Goal: Task Accomplishment & Management: Complete application form

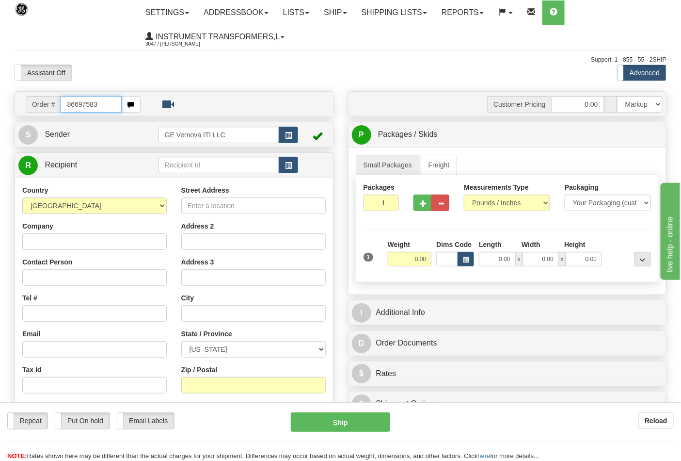
type input "86697583"
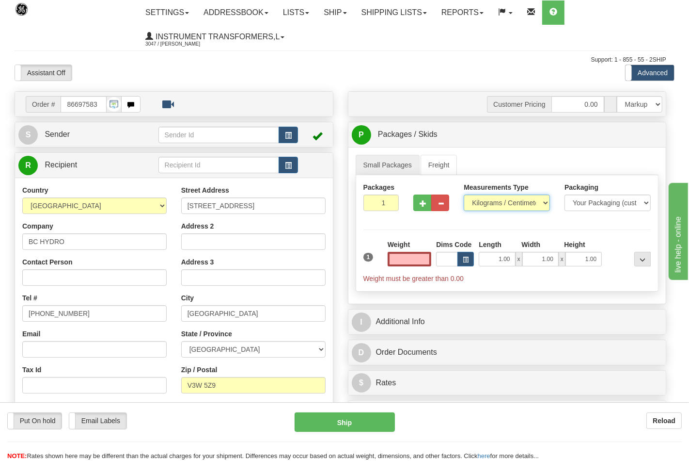
type input "0.00"
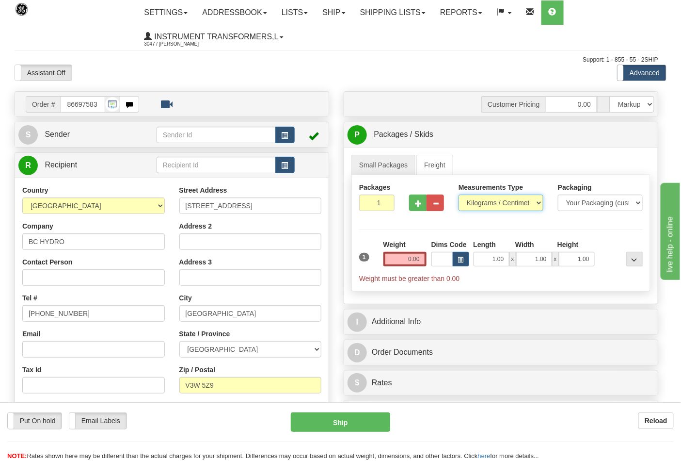
click at [485, 205] on select "Pounds / Inches Kilograms / Centimeters" at bounding box center [501, 202] width 85 height 16
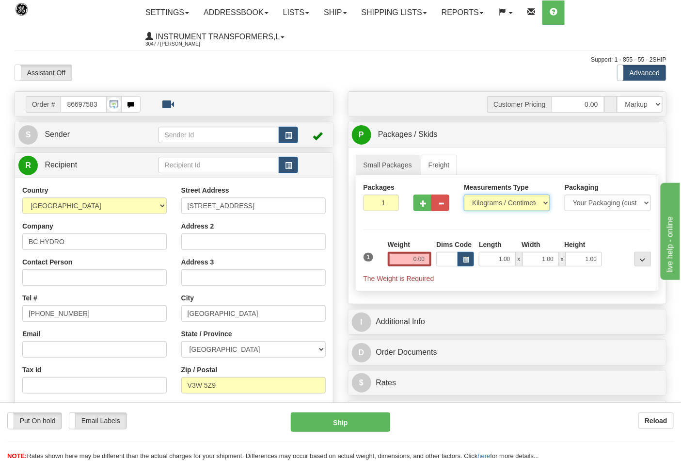
select select "0"
click at [464, 195] on select "Pounds / Inches Kilograms / Centimeters" at bounding box center [507, 202] width 86 height 16
click at [430, 260] on input "0.00" at bounding box center [410, 259] width 44 height 15
click button "Delete" at bounding box center [0, 0] width 0 height 0
type input "1.00"
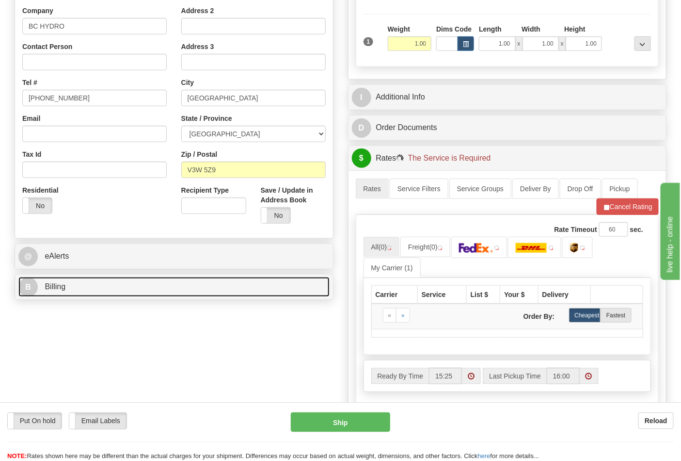
click at [113, 287] on link "B Billing" at bounding box center [173, 287] width 311 height 20
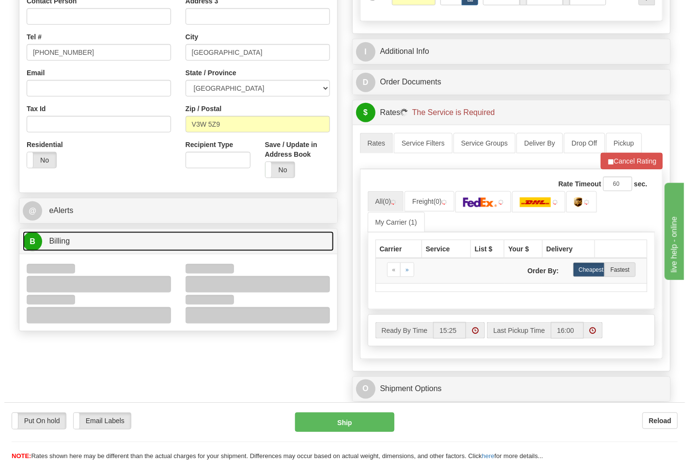
scroll to position [323, 0]
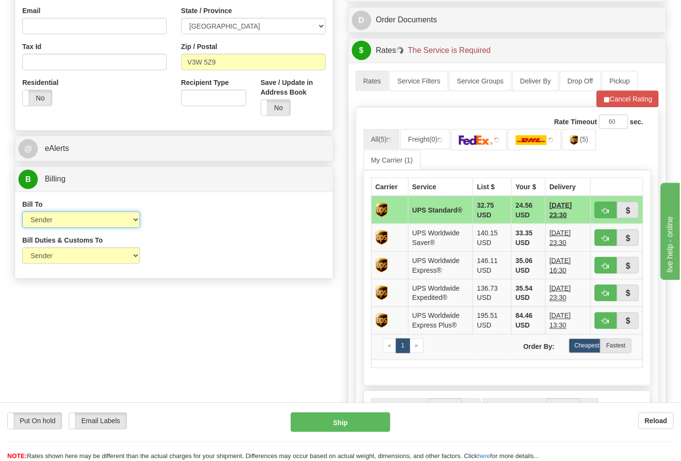
click at [60, 224] on select "Sender Recipient Third Party Collect" at bounding box center [81, 219] width 118 height 16
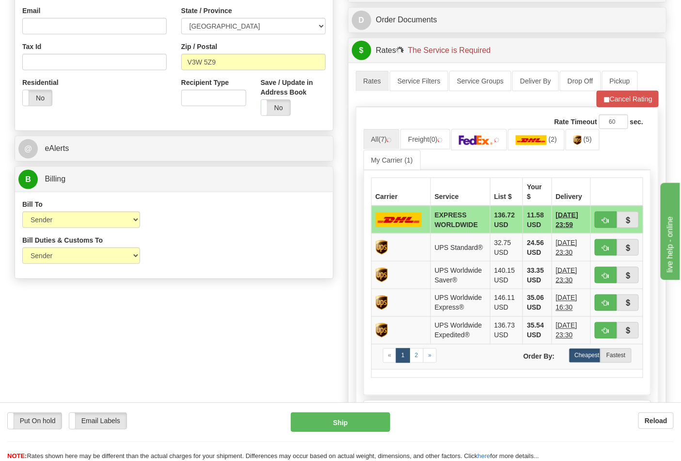
click at [233, 244] on div "Bill Duties & Customs To Sender Recipient Third Party UPS Split Duty VAT Indica…" at bounding box center [174, 253] width 318 height 36
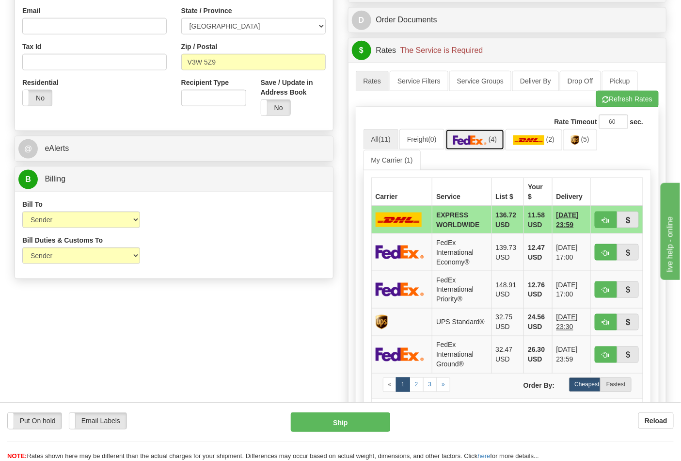
click at [486, 140] on img at bounding box center [470, 140] width 34 height 10
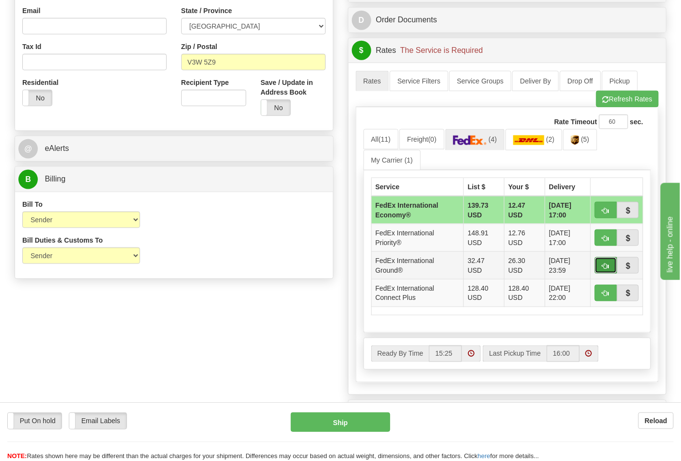
click at [603, 268] on span "button" at bounding box center [606, 266] width 7 height 6
type input "92"
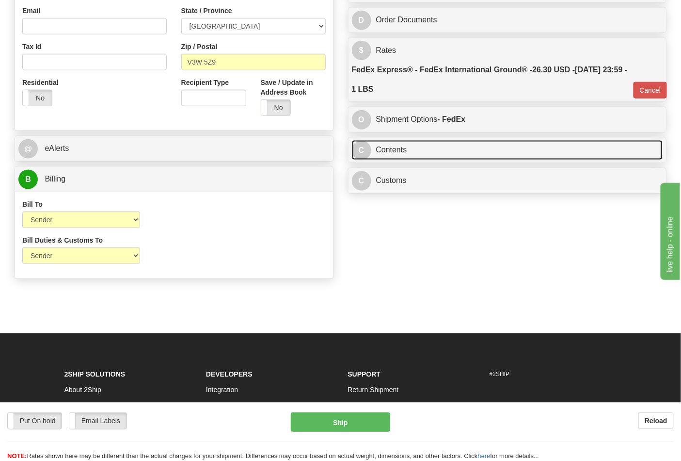
click at [408, 156] on link "C Contents" at bounding box center [507, 150] width 311 height 20
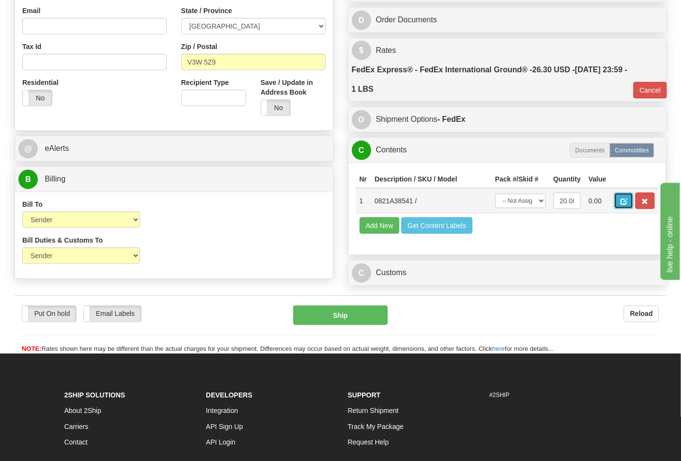
click at [627, 199] on span "button" at bounding box center [624, 201] width 7 height 6
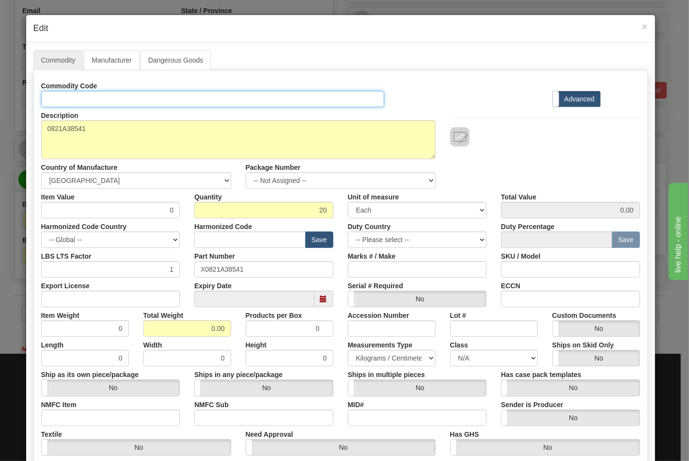
click at [87, 103] on input "Id" at bounding box center [213, 99] width 344 height 16
type input "TRANSFORMERS"
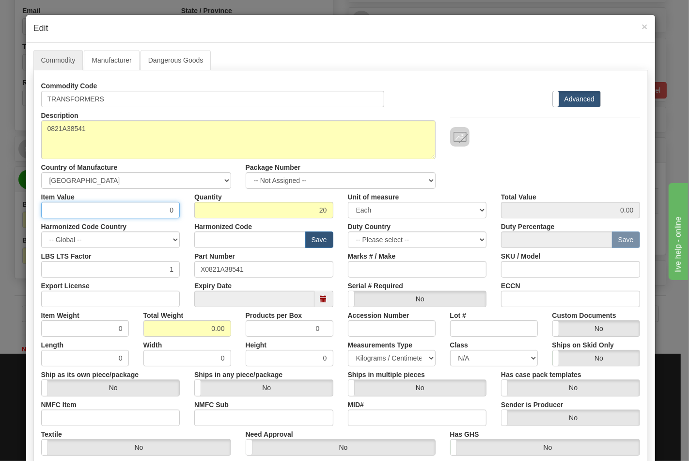
drag, startPoint x: 144, startPoint y: 211, endPoint x: 214, endPoint y: 211, distance: 69.8
click at [214, 211] on div "Item Value 0 Quantity 20 Unit of measure 3 Thousand Square Inches Adjustments 5…" at bounding box center [341, 204] width 614 height 30
type input "1.36"
type input "27.20"
drag, startPoint x: 133, startPoint y: 302, endPoint x: 141, endPoint y: 303, distance: 7.8
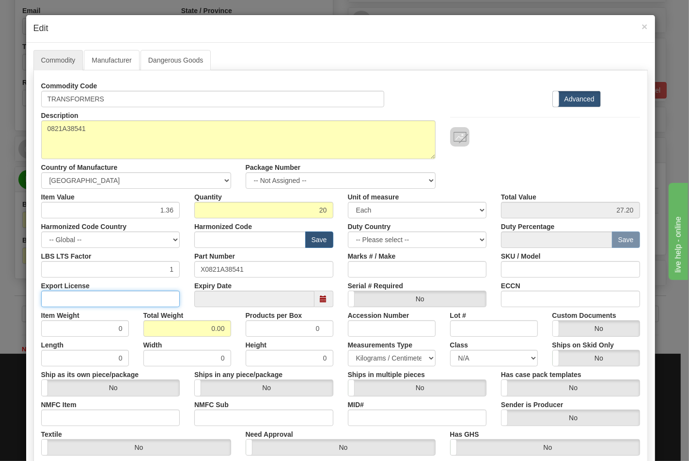
click at [133, 302] on input "Export License" at bounding box center [110, 298] width 139 height 16
type input "N/A"
drag, startPoint x: 224, startPoint y: 332, endPoint x: 241, endPoint y: 332, distance: 17.9
click at [241, 332] on div "Item Weight 0 Total Weight 0.00 Products per Box 0 Accession Number Lot # Custo…" at bounding box center [341, 322] width 614 height 30
type input "1"
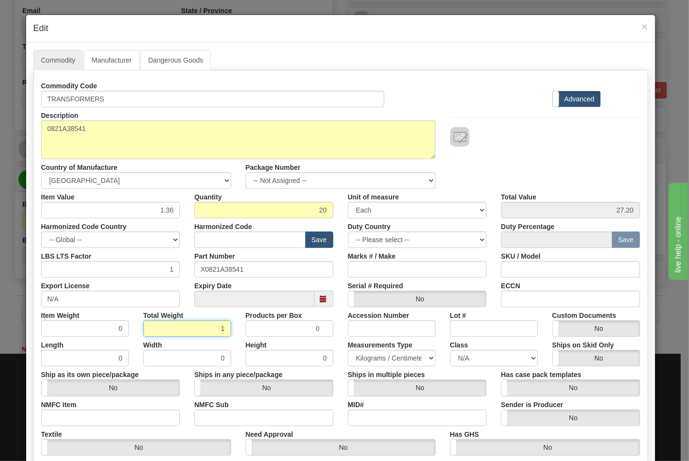
type input "0.0500"
click at [120, 416] on input "NMFC Item" at bounding box center [110, 417] width 139 height 16
type input "63170"
click at [205, 420] on input "NMFC Sub" at bounding box center [263, 417] width 139 height 16
type input "4"
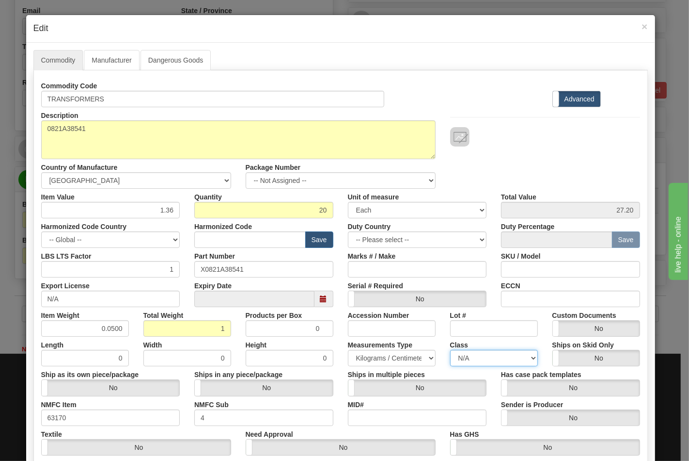
click at [479, 364] on select "N/A 50.0 55.0 60.0 65.0 70.0 85.0 92.5 100.0 125.0 175.0 250.0 300.0 400.0" at bounding box center [494, 358] width 88 height 16
click at [450, 350] on select "N/A 50.0 55.0 60.0 65.0 70.0 85.0 92.5 100.0 125.0 175.0 250.0 300.0 400.0" at bounding box center [494, 358] width 88 height 16
click at [490, 359] on select "N/A 50.0 55.0 60.0 65.0 70.0 85.0 92.5 100.0 125.0 175.0 250.0 300.0 400.0" at bounding box center [494, 358] width 88 height 16
select select "70.0"
click at [450, 350] on select "N/A 50.0 55.0 60.0 65.0 70.0 85.0 92.5 100.0 125.0 175.0 250.0 300.0 400.0" at bounding box center [494, 358] width 88 height 16
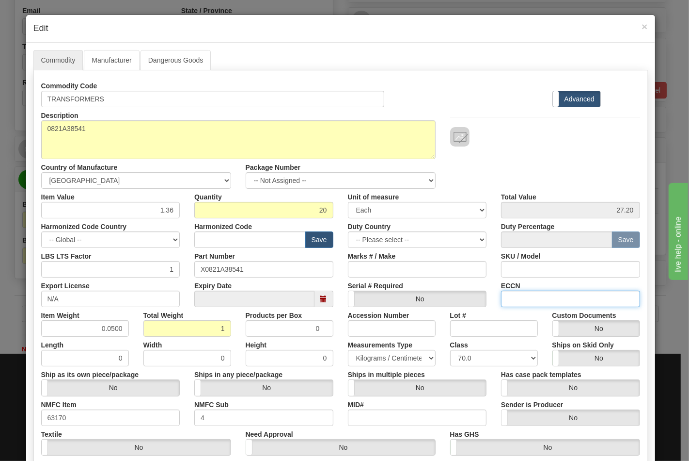
drag, startPoint x: 507, startPoint y: 303, endPoint x: 535, endPoint y: 304, distance: 28.1
click at [508, 303] on input "ECCN" at bounding box center [570, 298] width 139 height 16
type input "EAR99"
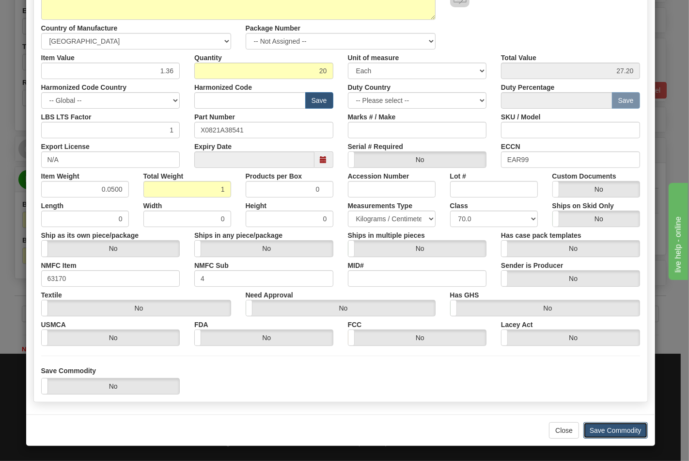
click at [595, 422] on button "Save Commodity" at bounding box center [616, 430] width 64 height 16
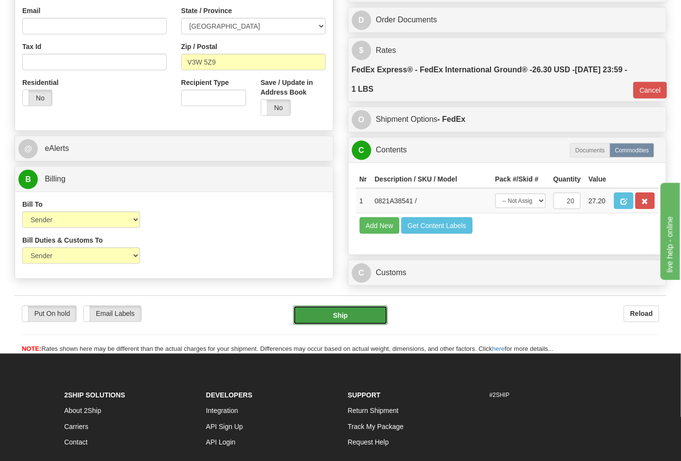
click at [353, 325] on button "Ship" at bounding box center [340, 314] width 94 height 19
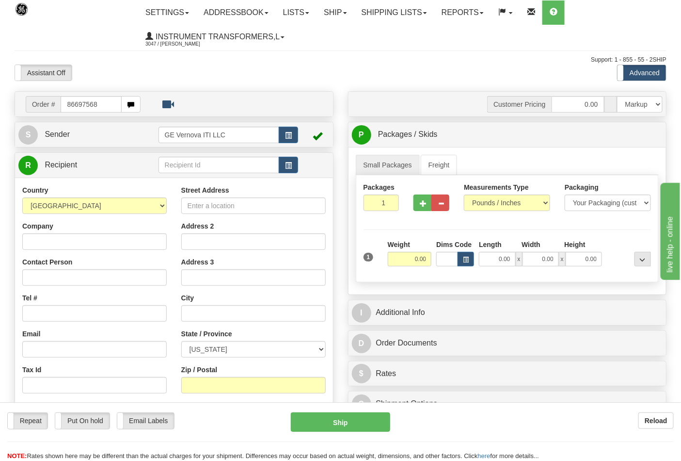
type input "86697568"
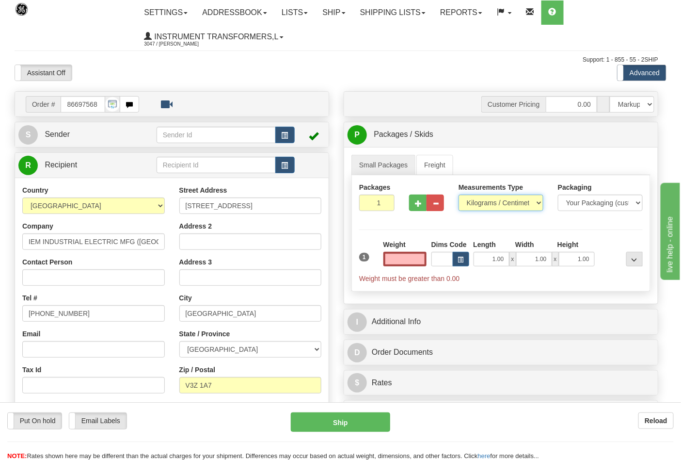
type input "0.00"
click at [495, 204] on select "Pounds / Inches Kilograms / Centimeters" at bounding box center [501, 202] width 85 height 16
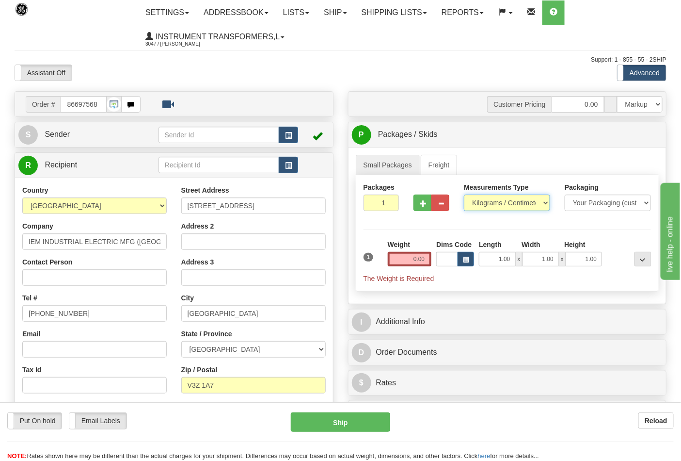
click at [464, 195] on select "Pounds / Inches Kilograms / Centimeters" at bounding box center [507, 202] width 86 height 16
click at [483, 209] on select "Pounds / Inches Kilograms / Centimeters" at bounding box center [507, 202] width 86 height 16
select select "0"
click at [464, 195] on select "Pounds / Inches Kilograms / Centimeters" at bounding box center [507, 202] width 86 height 16
click at [425, 262] on input "0.00" at bounding box center [410, 259] width 44 height 15
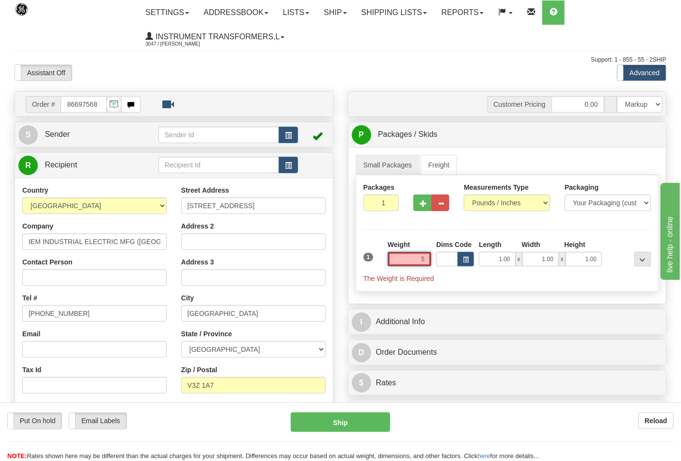
click button "Delete" at bounding box center [0, 0] width 0 height 0
type input "5.00"
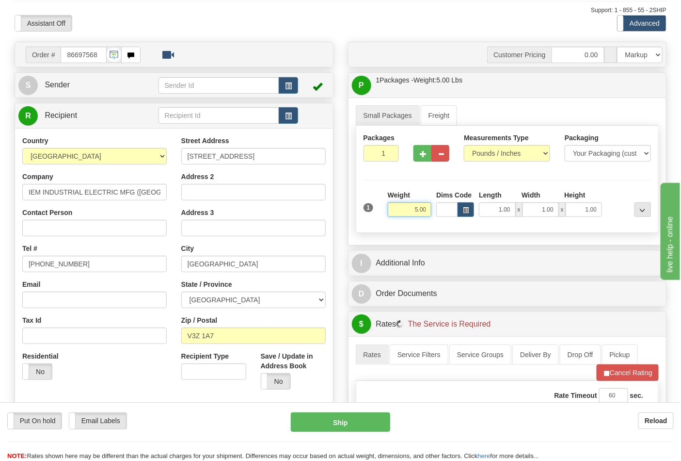
scroll to position [161, 0]
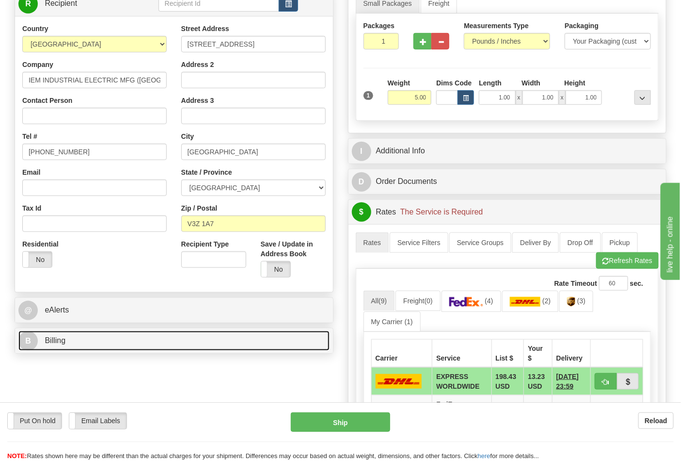
click at [104, 341] on link "B Billing" at bounding box center [173, 341] width 311 height 20
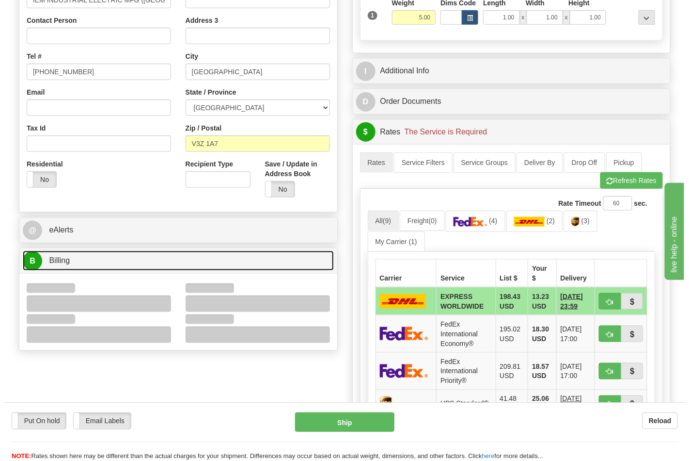
scroll to position [377, 0]
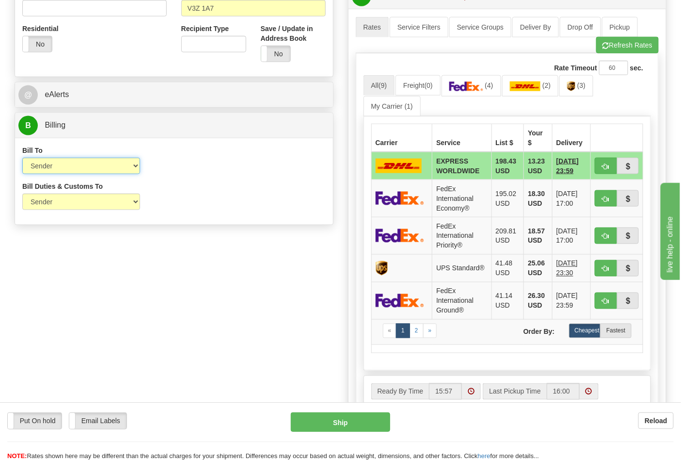
click at [58, 165] on select "Sender Recipient Third Party Collect" at bounding box center [81, 166] width 118 height 16
click at [223, 199] on div "Bill Duties & Customs To Sender Recipient Third Party UPS Split Duty VAT Indica…" at bounding box center [174, 199] width 318 height 36
click at [482, 95] on link "(4)" at bounding box center [472, 85] width 60 height 21
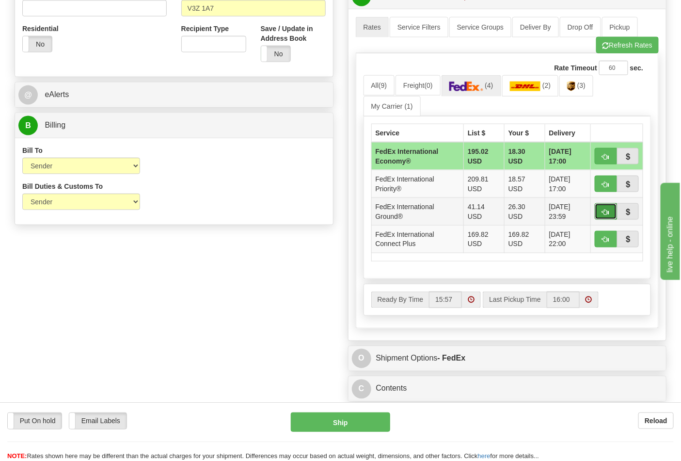
click at [598, 209] on button "button" at bounding box center [606, 211] width 22 height 16
type input "92"
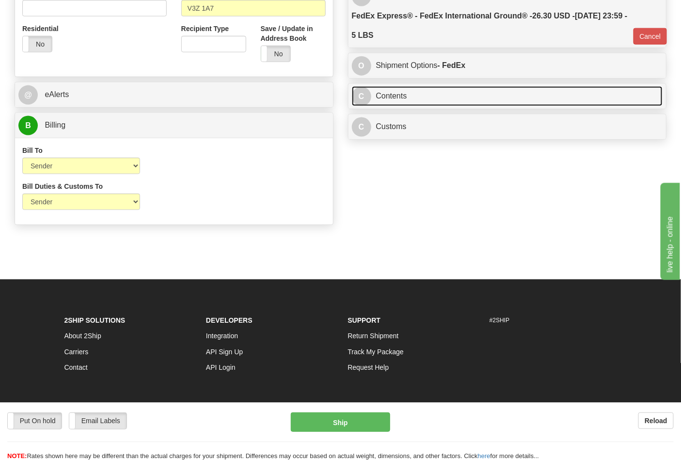
click at [396, 96] on link "C Contents" at bounding box center [507, 96] width 311 height 20
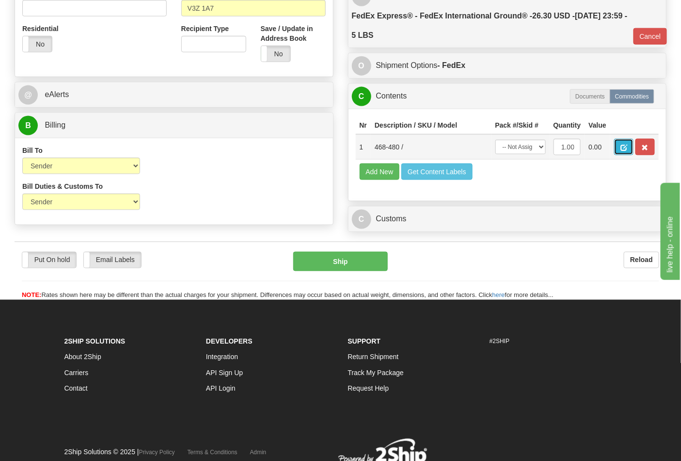
click at [634, 146] on button "button" at bounding box center [623, 147] width 19 height 16
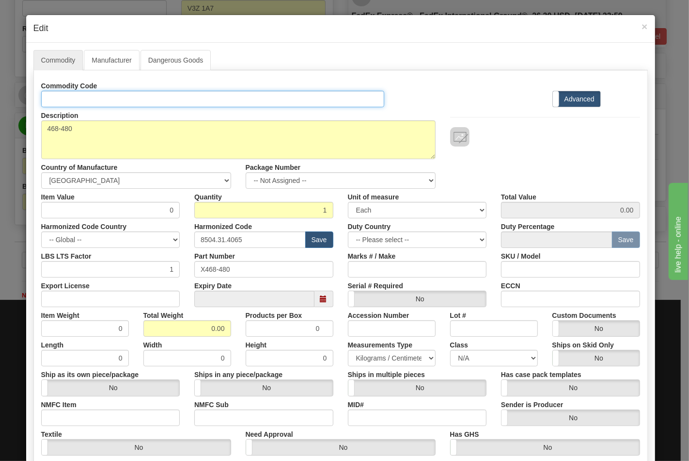
click at [96, 95] on input "Id" at bounding box center [213, 99] width 344 height 16
type input "TRANSFORMERS"
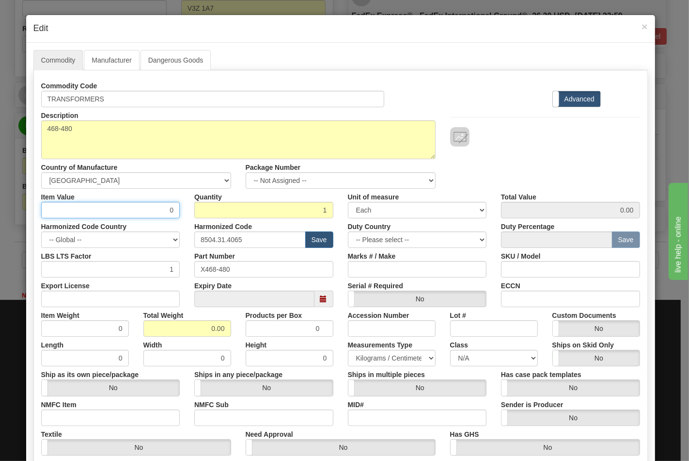
drag, startPoint x: 140, startPoint y: 206, endPoint x: 172, endPoint y: 209, distance: 32.7
click at [173, 209] on input "0" at bounding box center [110, 210] width 139 height 16
type input "140.91"
click at [123, 304] on input "Export License" at bounding box center [110, 298] width 139 height 16
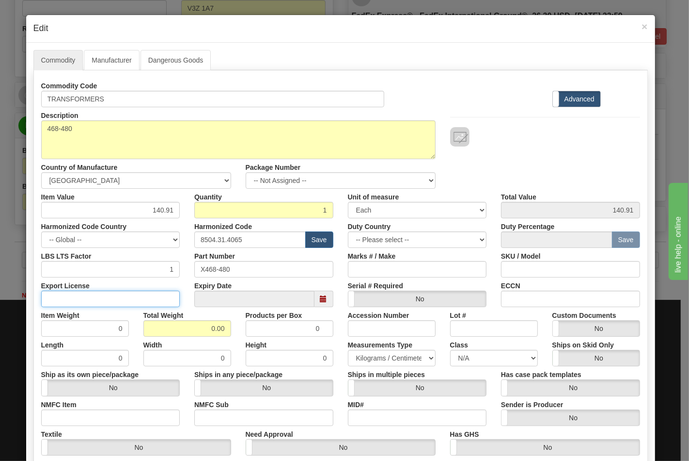
type input "N/A"
drag, startPoint x: 170, startPoint y: 321, endPoint x: 221, endPoint y: 327, distance: 51.2
click at [221, 327] on input "0.00" at bounding box center [188, 328] width 88 height 16
type input "5"
type input "5.0000"
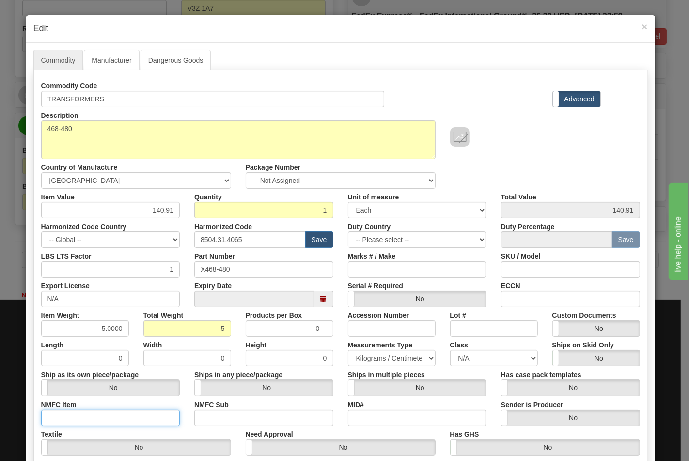
click at [131, 413] on input "NMFC Item" at bounding box center [110, 417] width 139 height 16
type input "63170"
click at [197, 407] on label "NMFC Sub" at bounding box center [211, 402] width 34 height 13
click at [197, 409] on input "NMFC Sub" at bounding box center [263, 417] width 139 height 16
click at [235, 422] on input "NMFC Sub" at bounding box center [263, 417] width 139 height 16
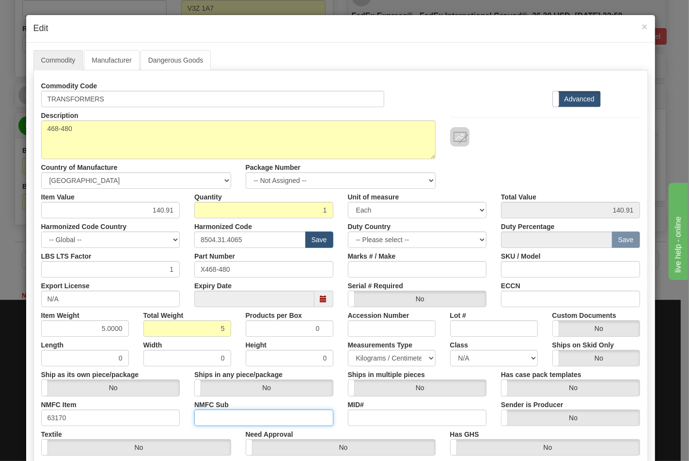
type input "4"
click at [463, 347] on label "Class" at bounding box center [459, 343] width 18 height 13
click at [463, 350] on select "N/A 50.0 55.0 60.0 65.0 70.0 85.0 92.5 100.0 125.0 175.0 250.0 300.0 400.0" at bounding box center [494, 358] width 88 height 16
drag, startPoint x: 471, startPoint y: 358, endPoint x: 473, endPoint y: 352, distance: 6.8
click at [471, 358] on select "N/A 50.0 55.0 60.0 65.0 70.0 85.0 92.5 100.0 125.0 175.0 250.0 300.0 400.0" at bounding box center [494, 358] width 88 height 16
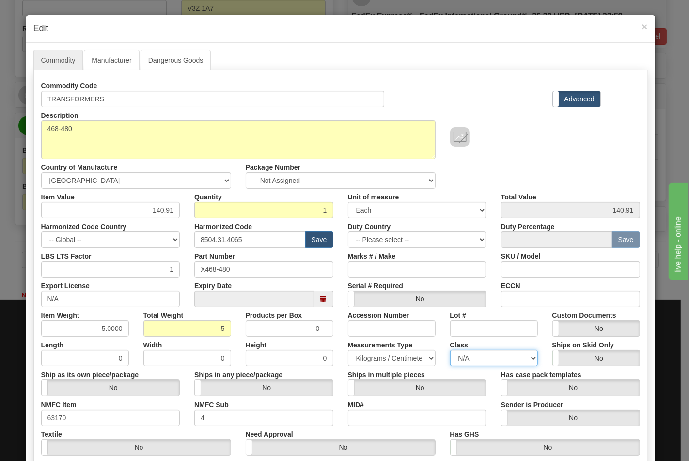
select select "70.0"
click at [450, 350] on select "N/A 50.0 55.0 60.0 65.0 70.0 85.0 92.5 100.0 125.0 175.0 250.0 300.0 400.0" at bounding box center [494, 358] width 88 height 16
click at [534, 297] on input "ECCN" at bounding box center [570, 298] width 139 height 16
type input "EAR99"
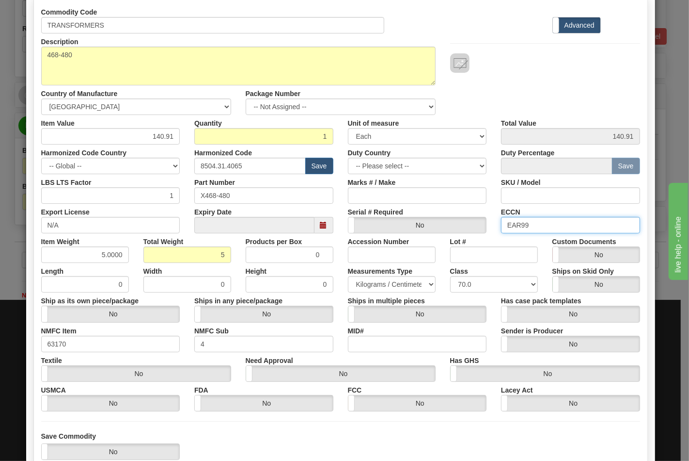
scroll to position [139, 0]
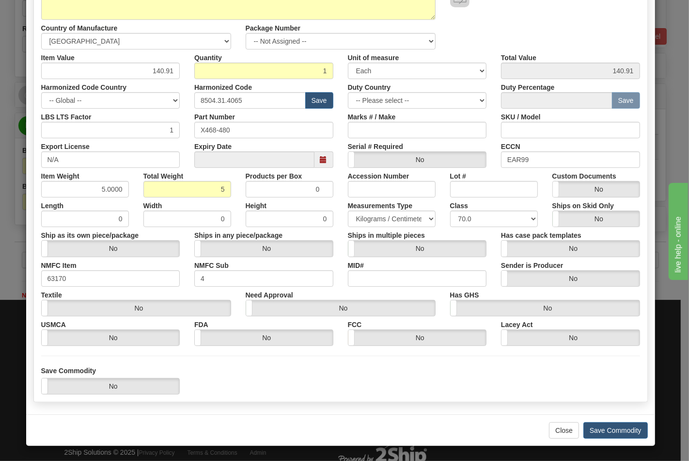
drag, startPoint x: 617, startPoint y: 439, endPoint x: 620, endPoint y: 431, distance: 9.1
click at [617, 437] on div "Close Save Commodity" at bounding box center [340, 430] width 629 height 32
click at [620, 431] on button "Save Commodity" at bounding box center [616, 430] width 64 height 16
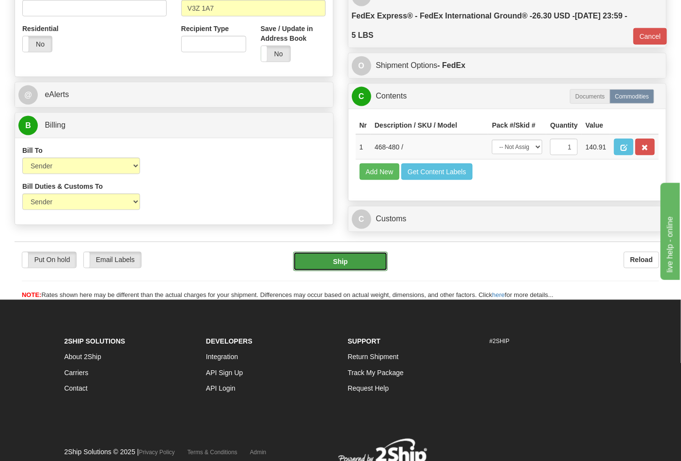
click at [328, 271] on button "Ship" at bounding box center [340, 261] width 94 height 19
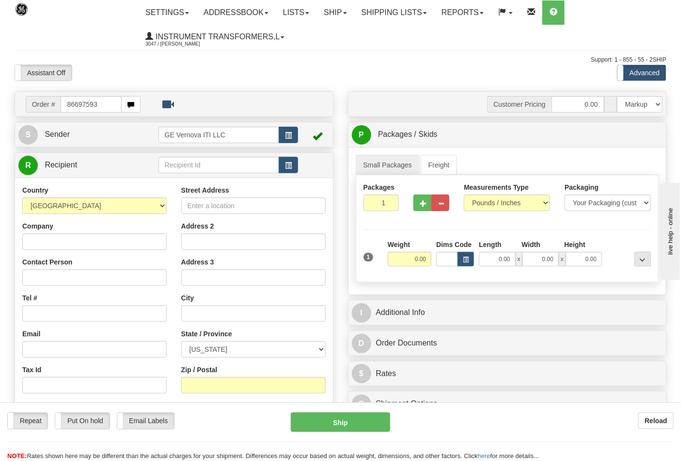
type input "86697593"
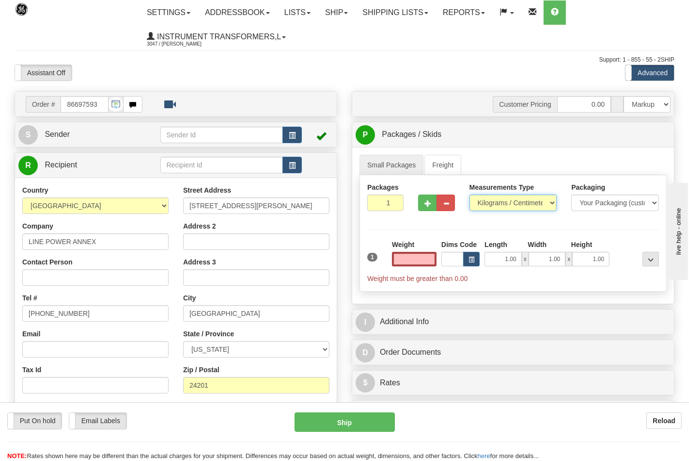
type input "0.00"
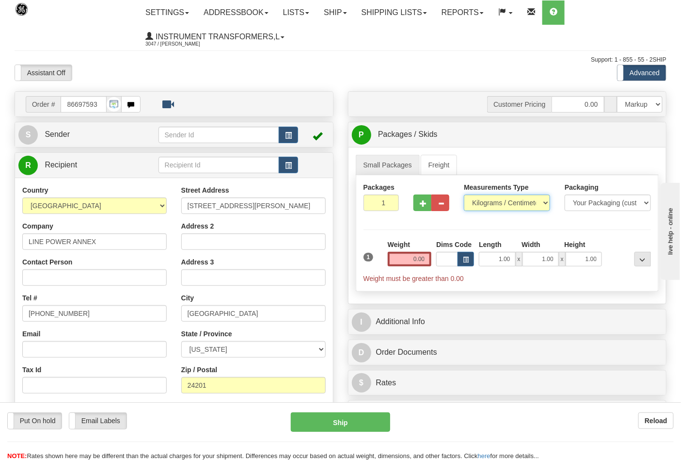
click at [480, 205] on select "Pounds / Inches Kilograms / Centimeters" at bounding box center [507, 202] width 86 height 16
click at [482, 211] on select "Pounds / Inches Kilograms / Centimeters" at bounding box center [507, 202] width 86 height 16
click at [481, 206] on select "Pounds / Inches Kilograms / Centimeters" at bounding box center [507, 202] width 86 height 16
select select "0"
click at [464, 195] on select "Pounds / Inches Kilograms / Centimeters" at bounding box center [507, 202] width 86 height 16
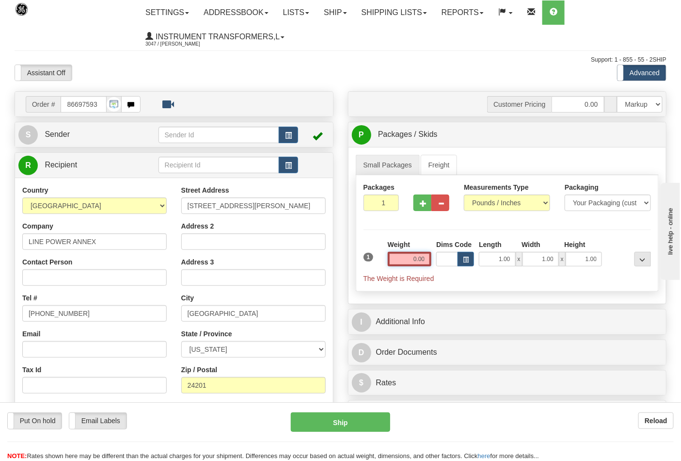
click at [425, 261] on input "0.00" at bounding box center [410, 259] width 44 height 15
click button "Delete" at bounding box center [0, 0] width 0 height 0
type input "1.00"
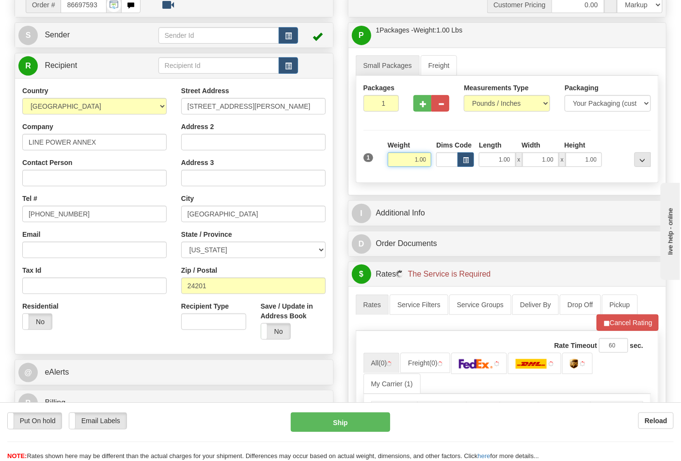
scroll to position [215, 0]
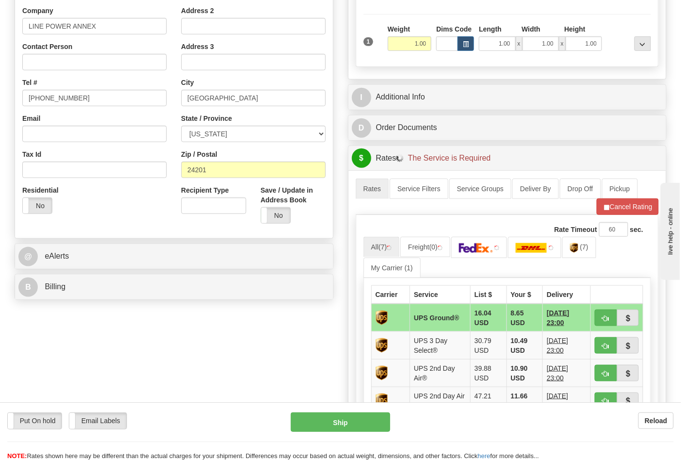
click at [85, 278] on div "B Billing" at bounding box center [174, 286] width 318 height 25
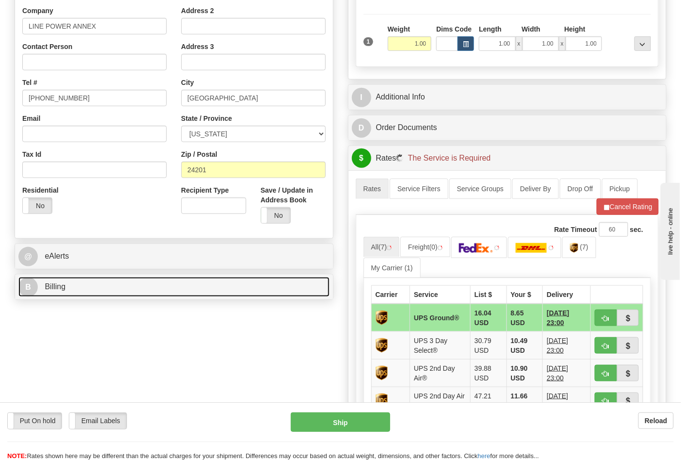
click at [91, 282] on link "B Billing" at bounding box center [173, 287] width 311 height 20
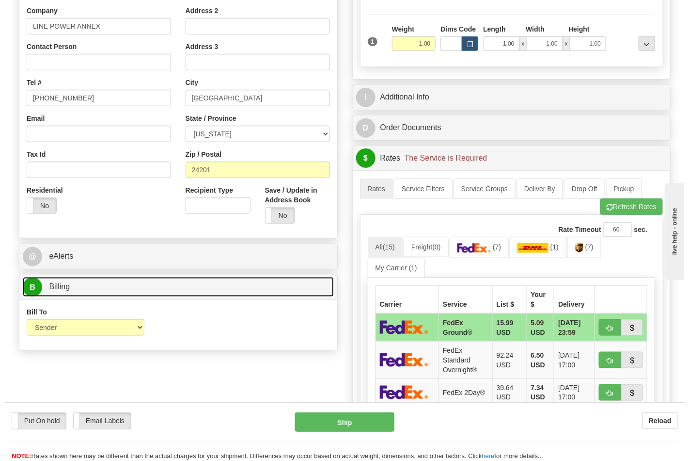
scroll to position [269, 0]
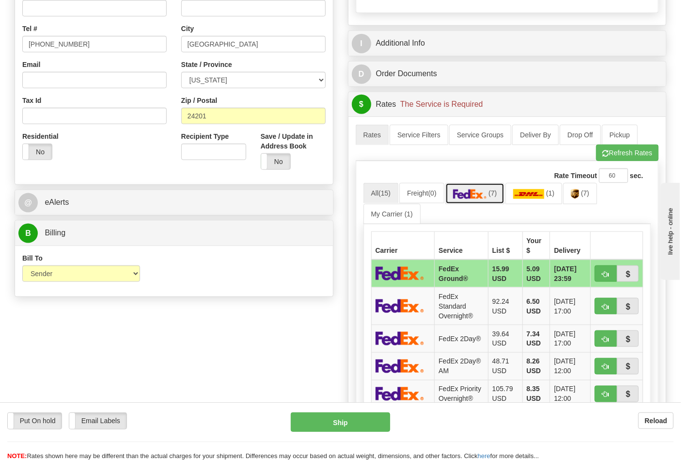
click at [496, 201] on link "(7)" at bounding box center [476, 193] width 60 height 21
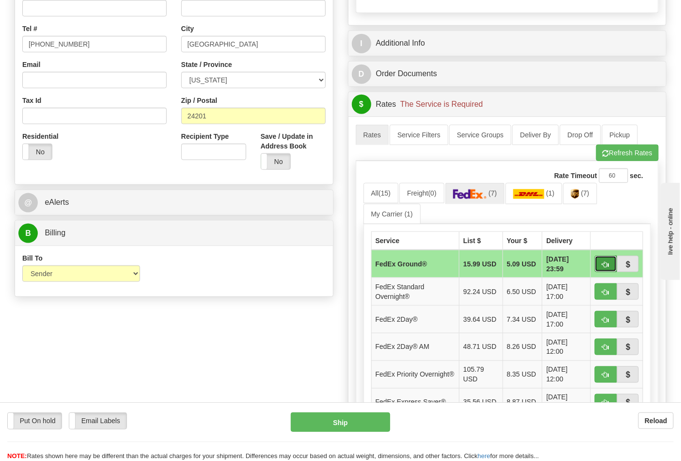
click at [599, 264] on button "button" at bounding box center [606, 264] width 22 height 16
type input "92"
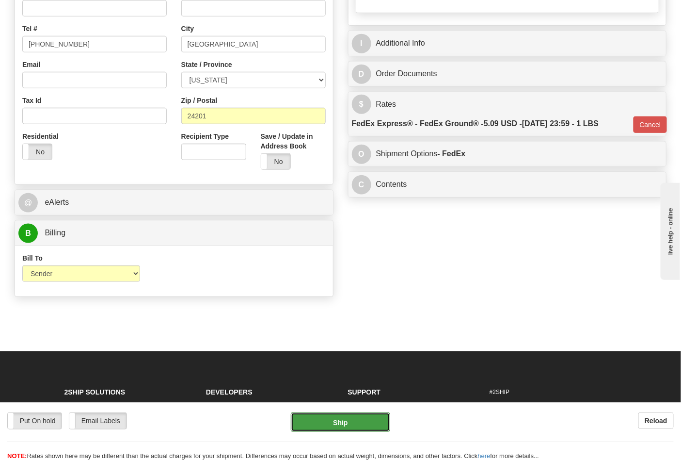
click at [346, 424] on button "Ship" at bounding box center [340, 421] width 99 height 19
